Goal: Task Accomplishment & Management: Manage account settings

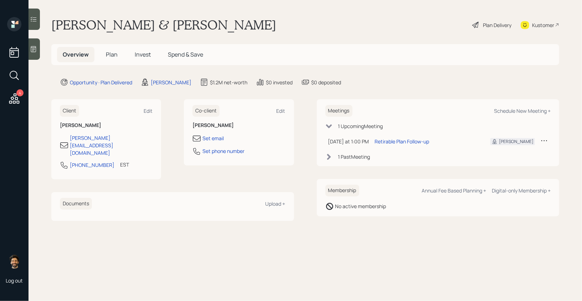
click at [546, 144] on icon at bounding box center [543, 140] width 7 height 7
click at [508, 152] on div "Reschedule" at bounding box center [521, 154] width 51 height 7
